Goal: Task Accomplishment & Management: Contribute content

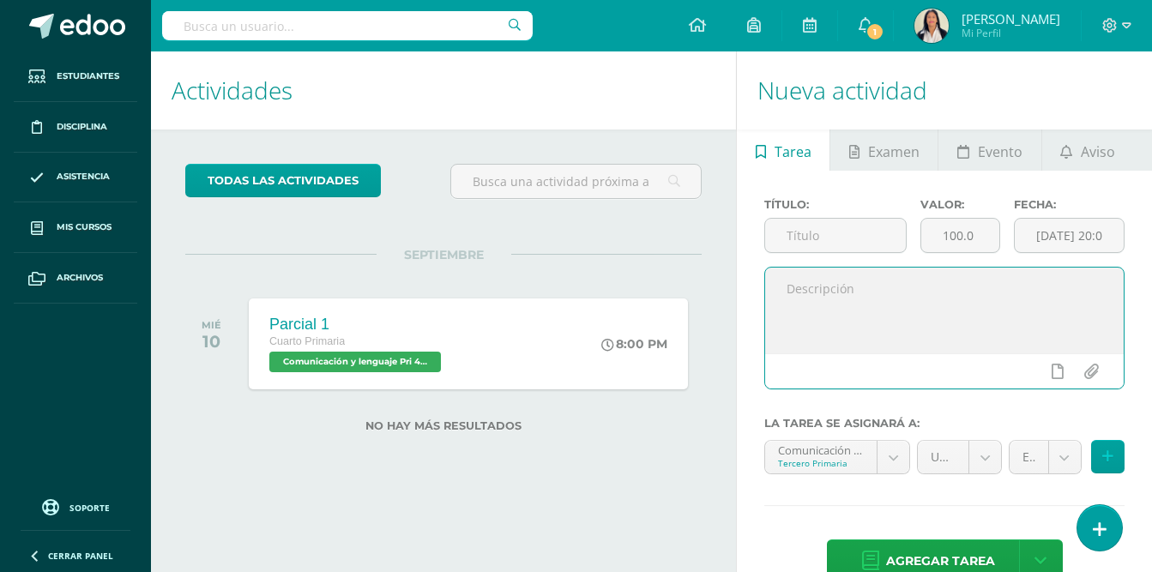
click at [795, 290] on textarea at bounding box center [944, 311] width 358 height 86
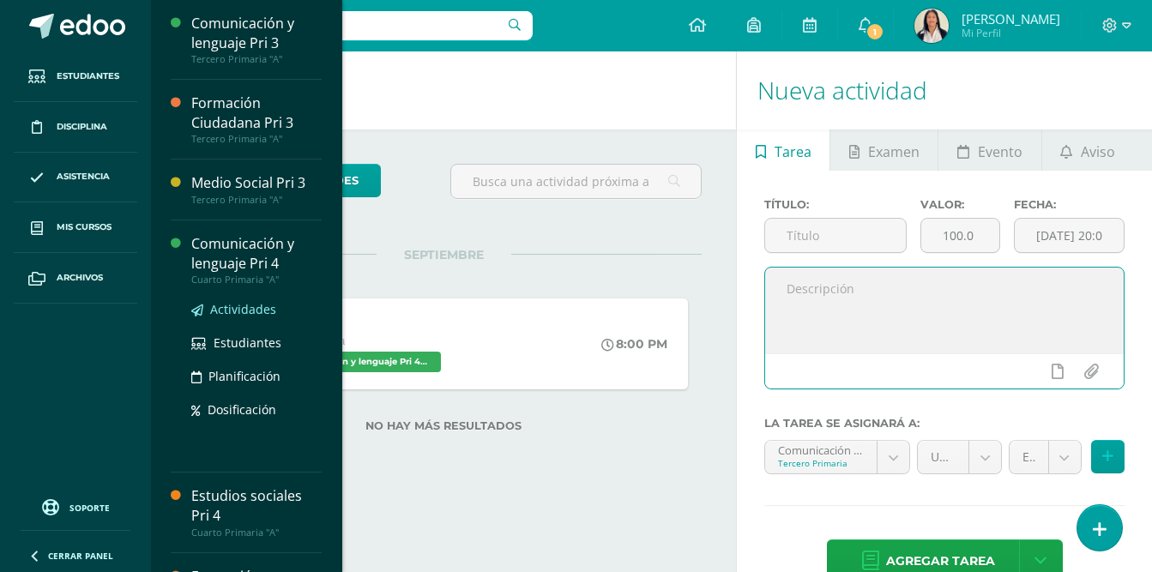
click at [244, 313] on span "Actividades" at bounding box center [243, 309] width 66 height 16
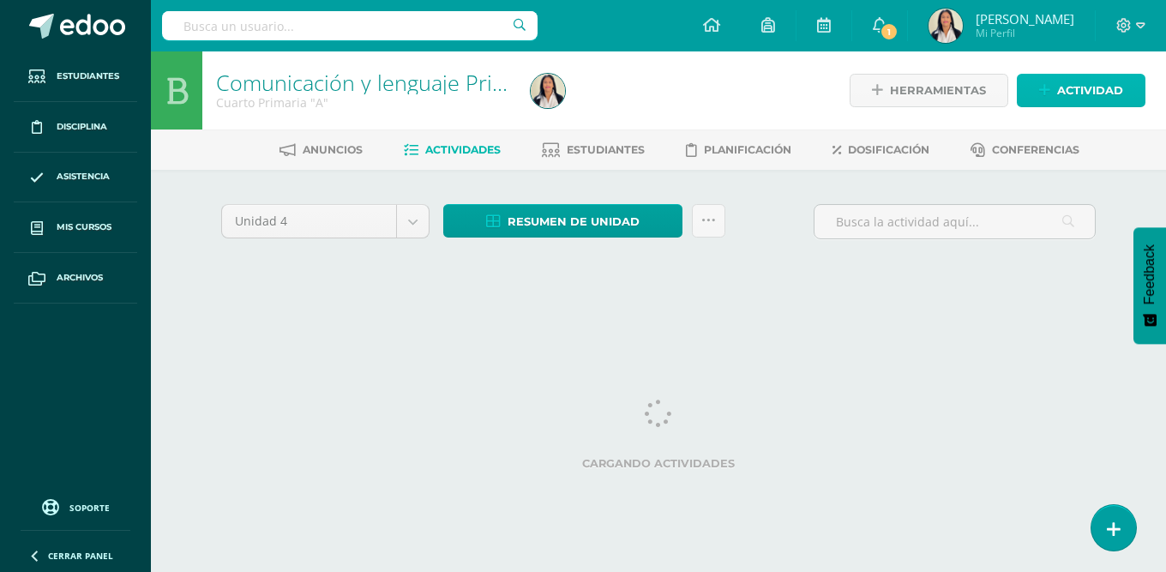
click at [1069, 93] on span "Actividad" at bounding box center [1090, 91] width 66 height 32
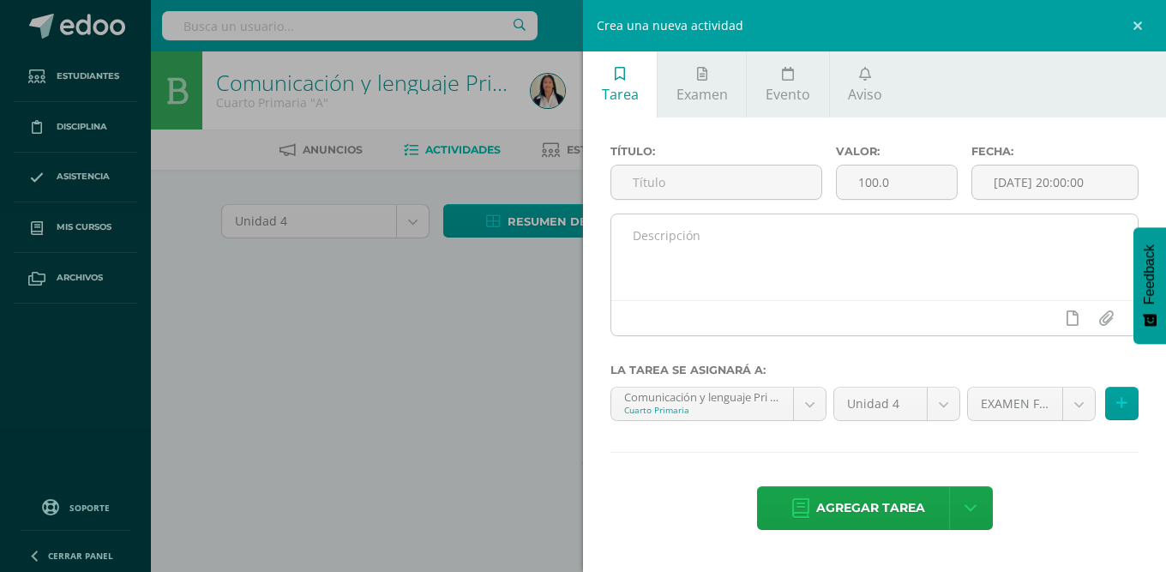
click at [634, 237] on textarea at bounding box center [874, 257] width 526 height 86
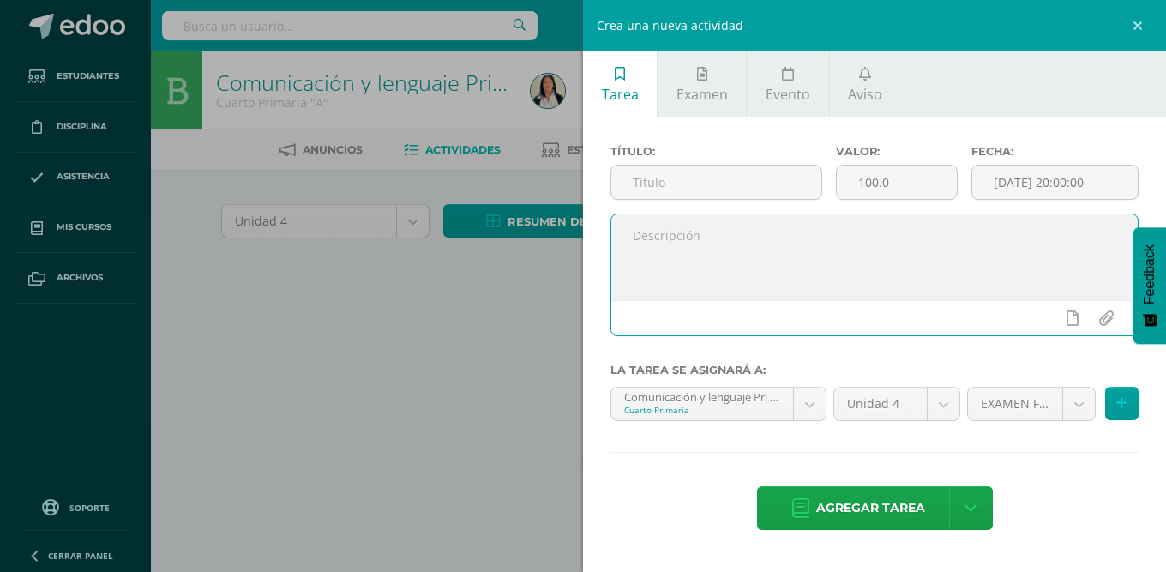
paste textarea "Buenos días apreciables chicos, les comparto instrucciones para realizar sus ac…"
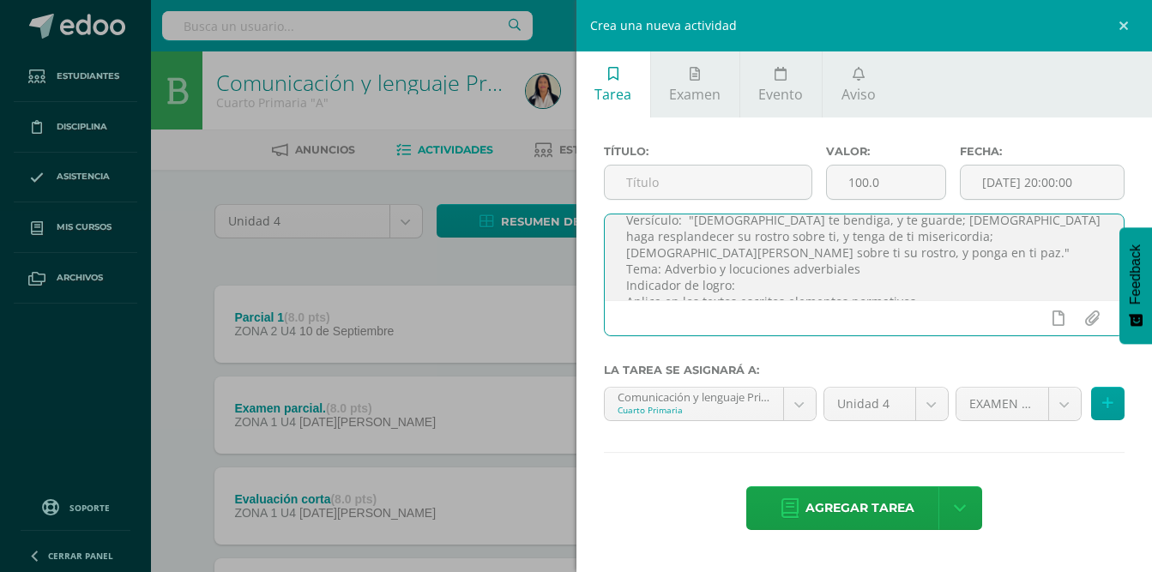
scroll to position [70, 0]
type textarea "Buenos días apreciables chicos, les comparto instrucciones para realizar sus ac…"
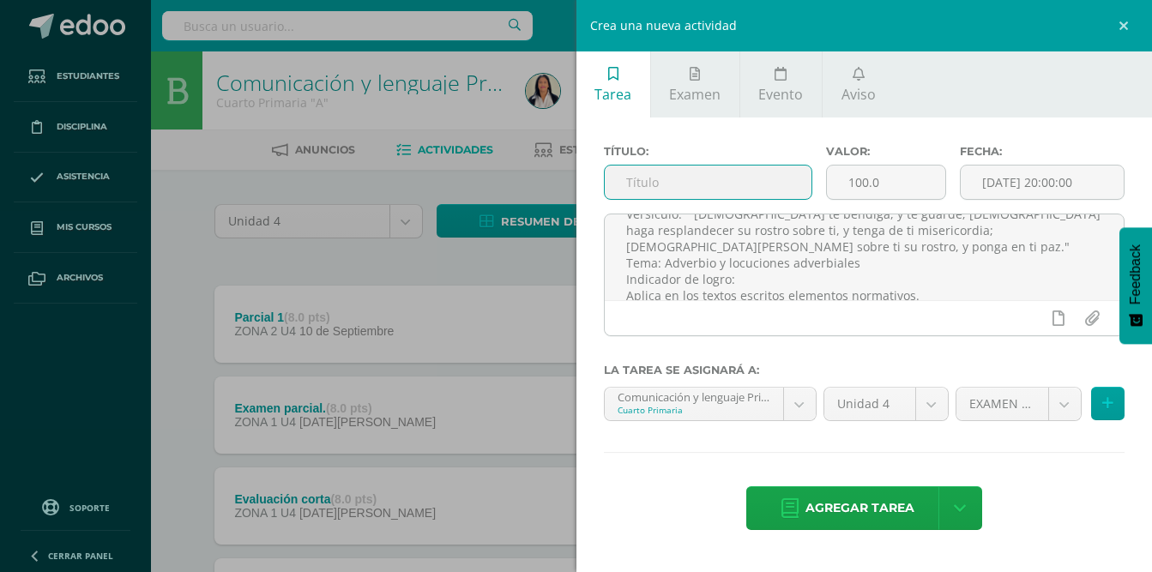
click at [694, 186] on input "text" at bounding box center [707, 181] width 207 height 33
type input "Adverbios"
drag, startPoint x: 889, startPoint y: 183, endPoint x: 818, endPoint y: 201, distance: 73.4
click at [818, 201] on div "Título: Adverbios Valor: 100.0 Fecha: 2025-09-10 20:00:00" at bounding box center [864, 179] width 535 height 69
type input "8"
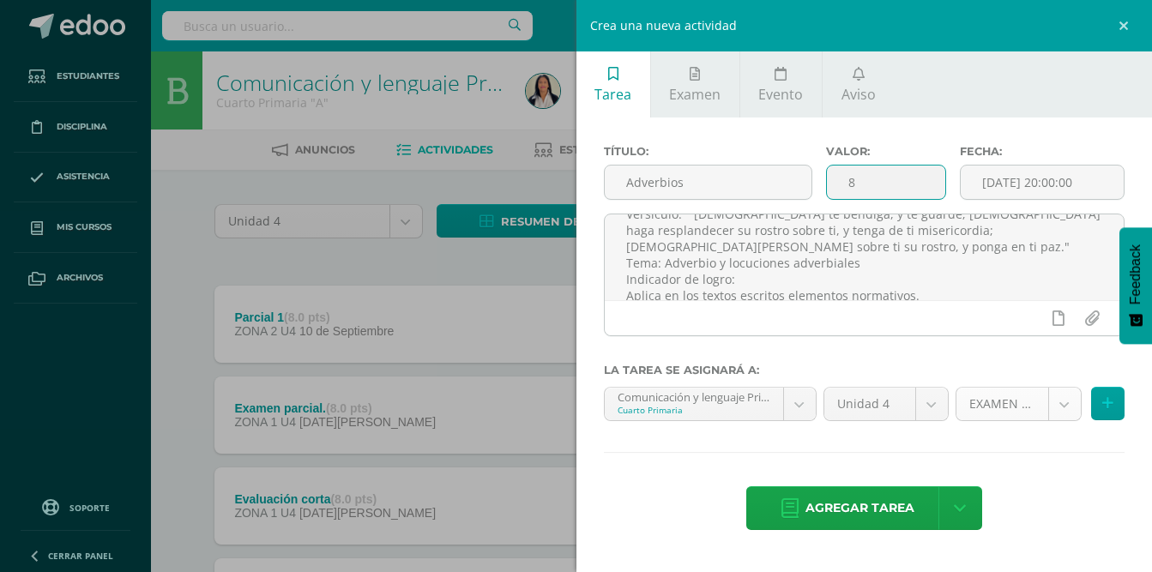
click at [1061, 406] on body "Estudiantes Disciplina Asistencia Mis cursos Archivos Soporte Ayuda Reportar un…" at bounding box center [576, 511] width 1152 height 1022
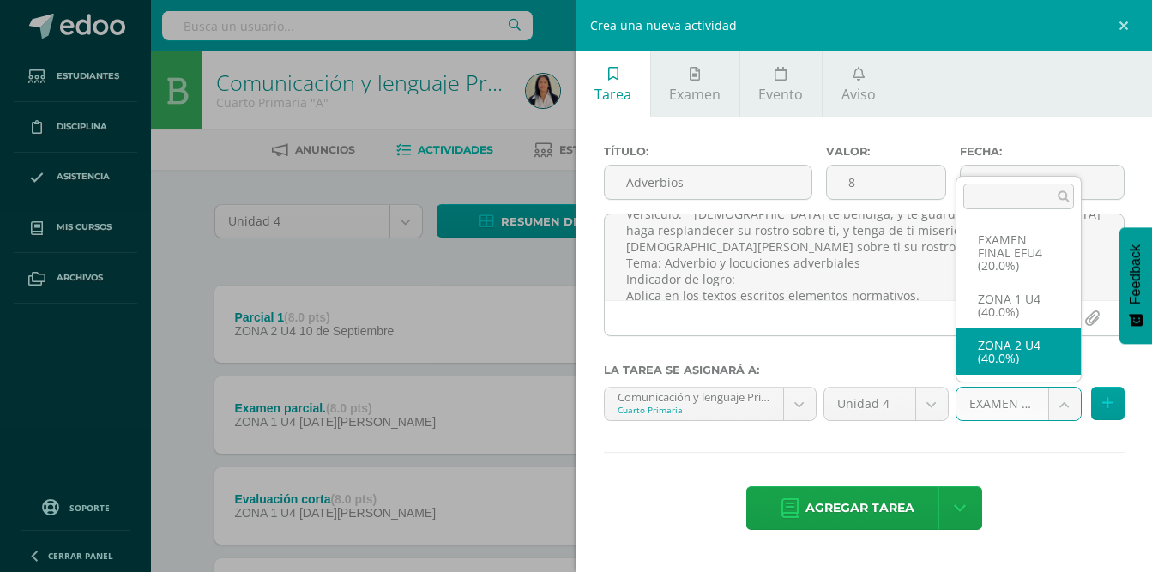
select select "30884"
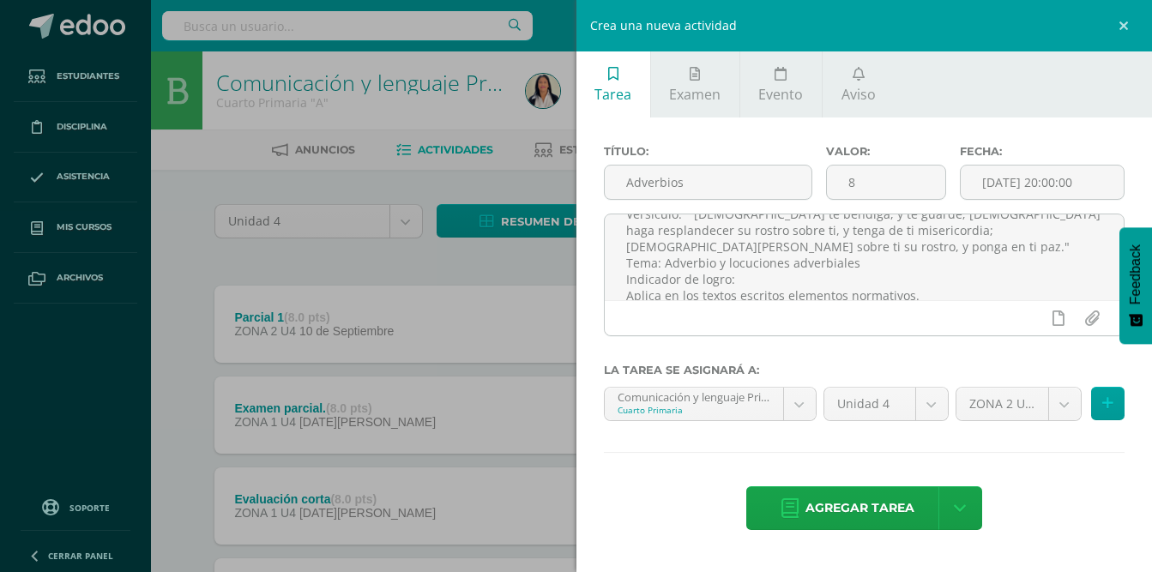
click at [1023, 497] on div "Agregar tarea Agregar tarea y ocultar" at bounding box center [864, 509] width 521 height 47
click at [860, 508] on span "Agregar tarea" at bounding box center [859, 508] width 109 height 42
